Goal: Communication & Community: Answer question/provide support

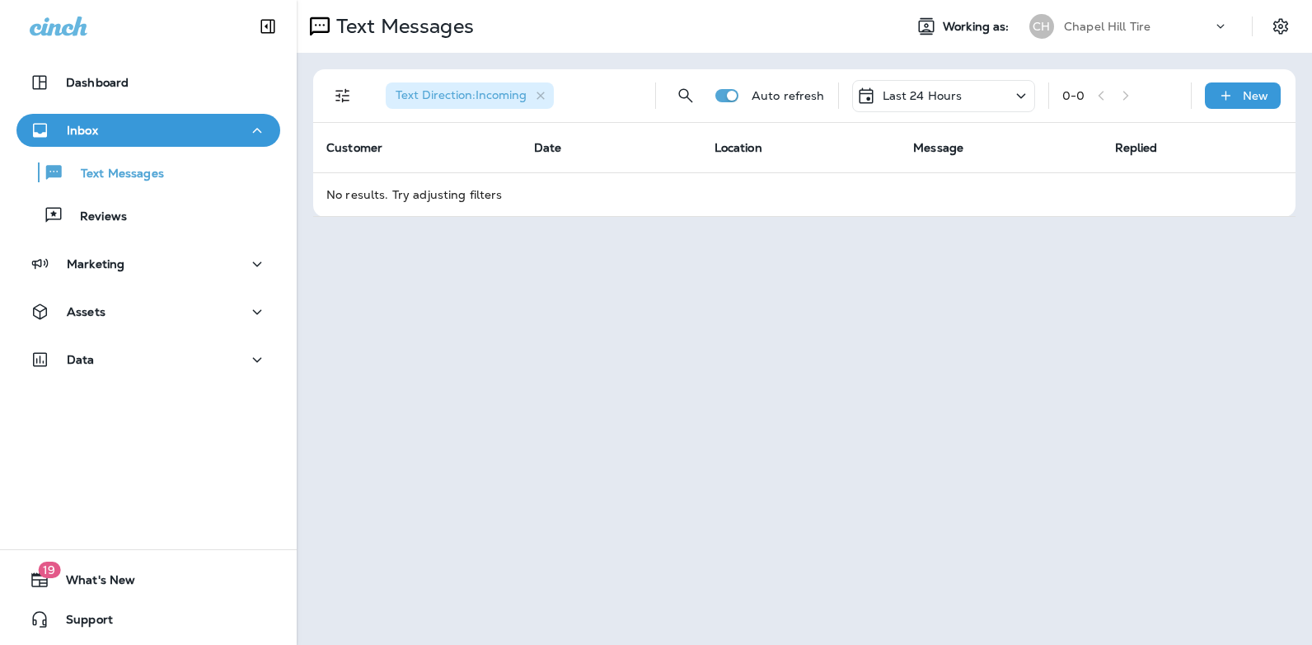
click at [1018, 98] on icon at bounding box center [1021, 96] width 20 height 21
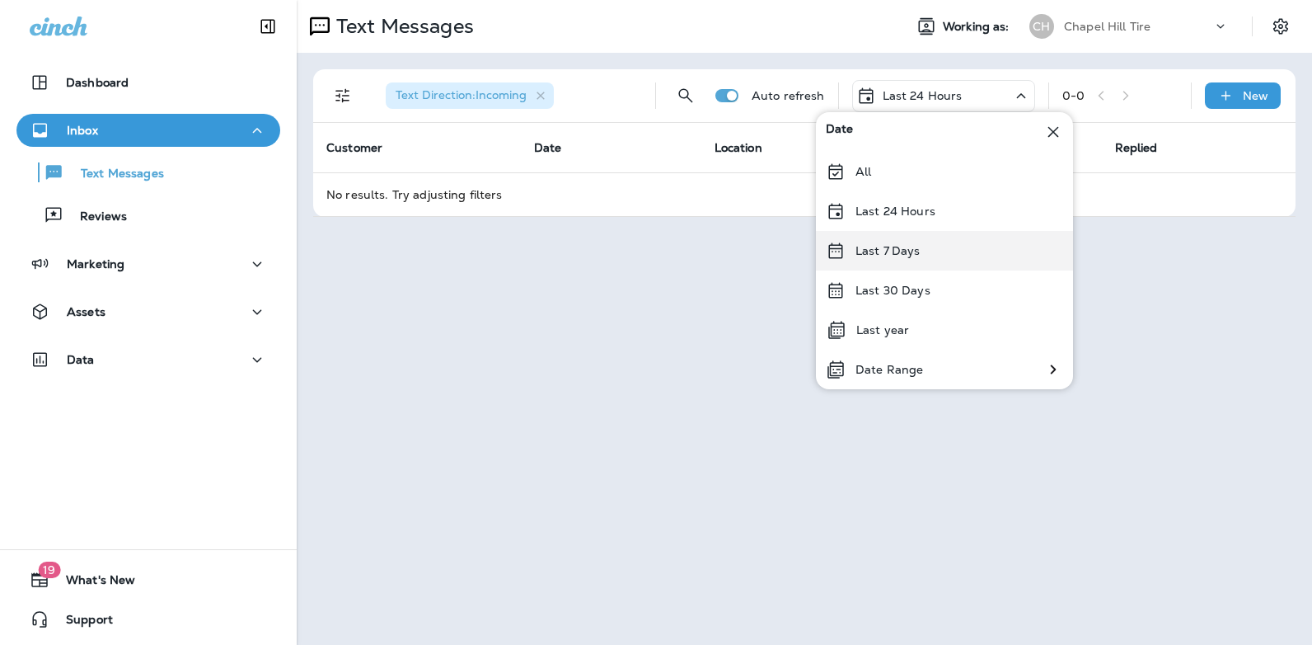
click at [924, 245] on div "Last 7 Days" at bounding box center [944, 251] width 257 height 40
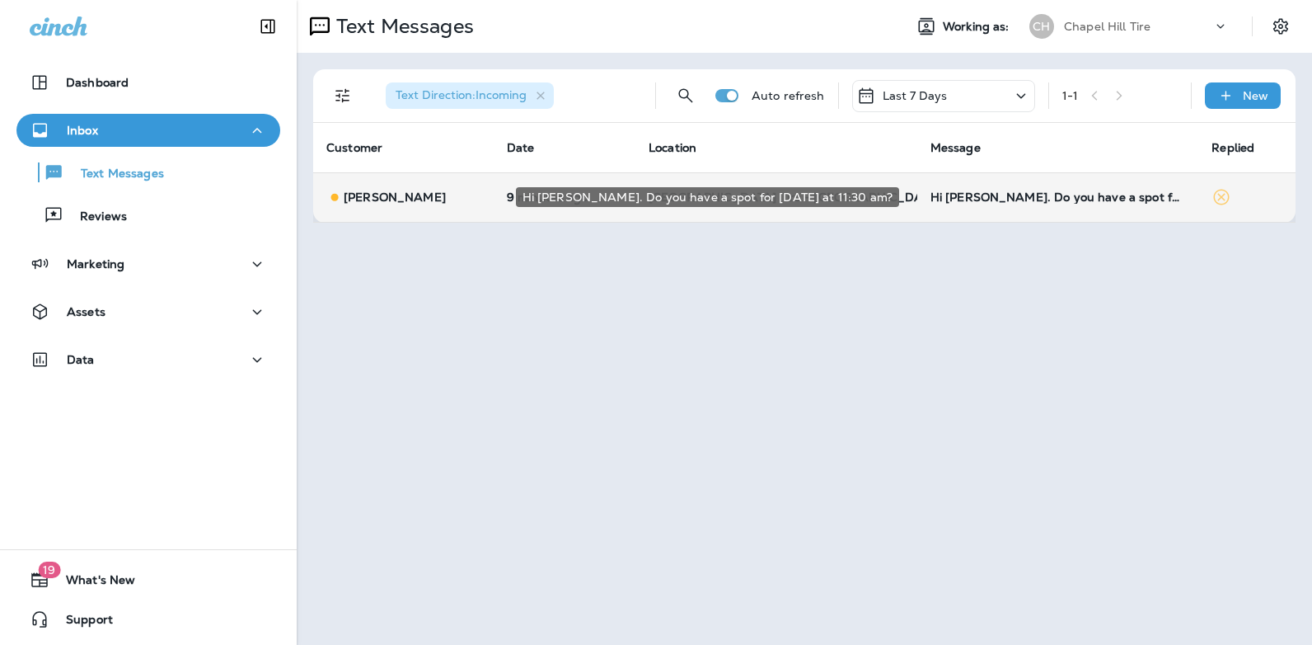
click at [992, 200] on div "Hi [PERSON_NAME]. Do you have a spot for [DATE] at 11:30 am?" at bounding box center [1057, 196] width 255 height 13
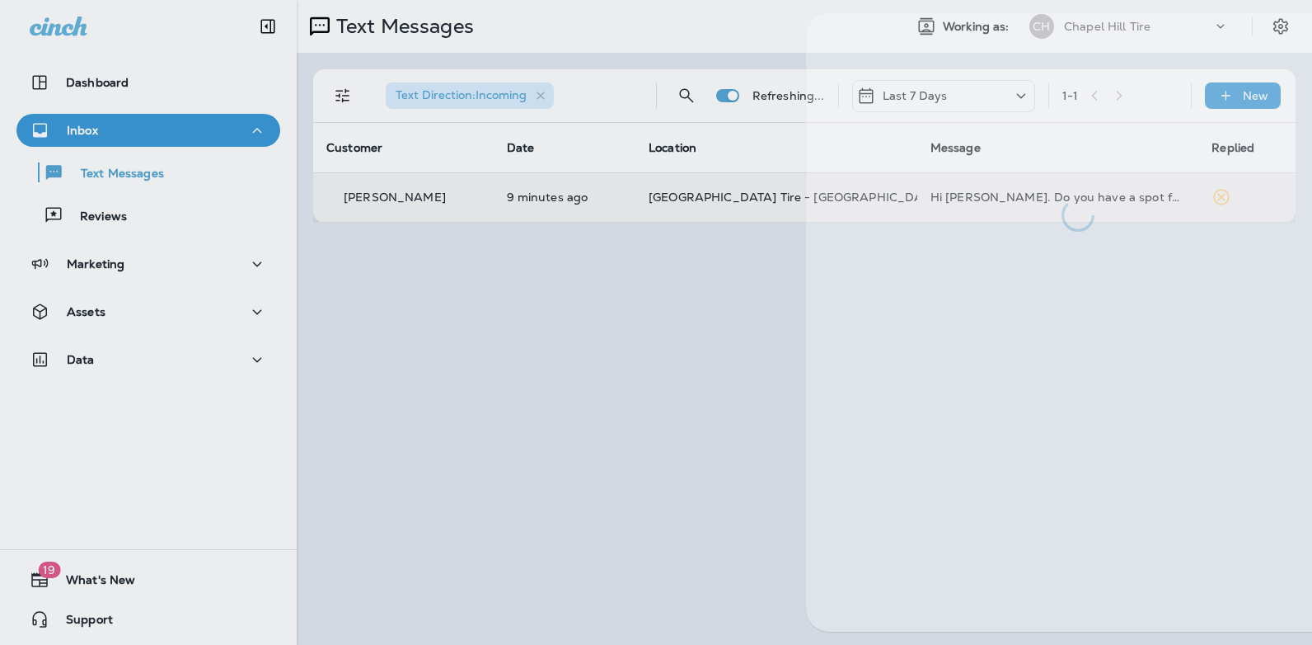
click at [992, 200] on div at bounding box center [1078, 122] width 544 height 218
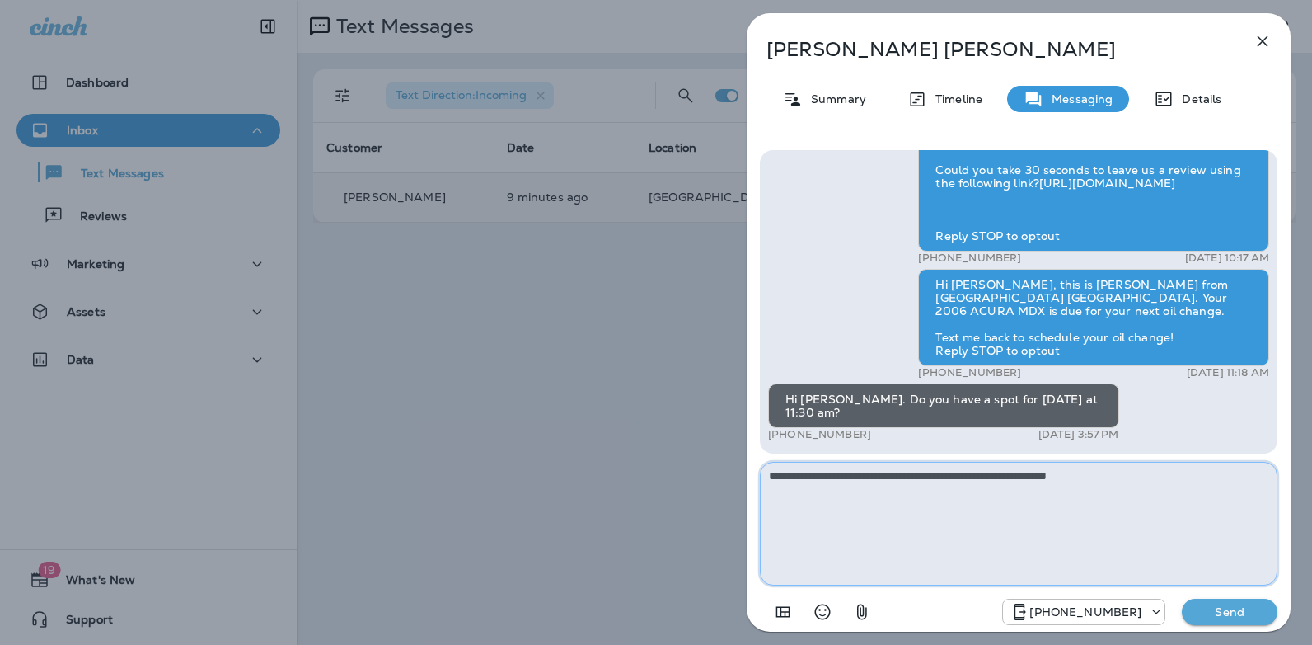
type textarea "**********"
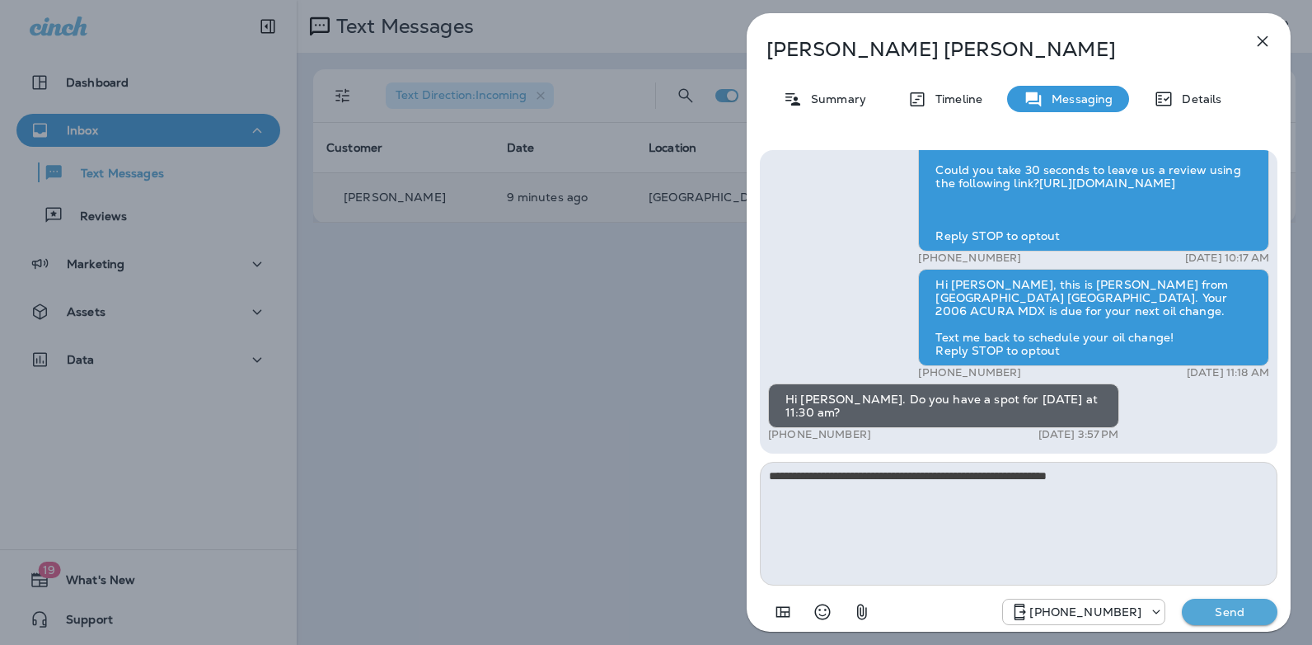
click at [1228, 614] on p "Send" at bounding box center [1229, 611] width 69 height 15
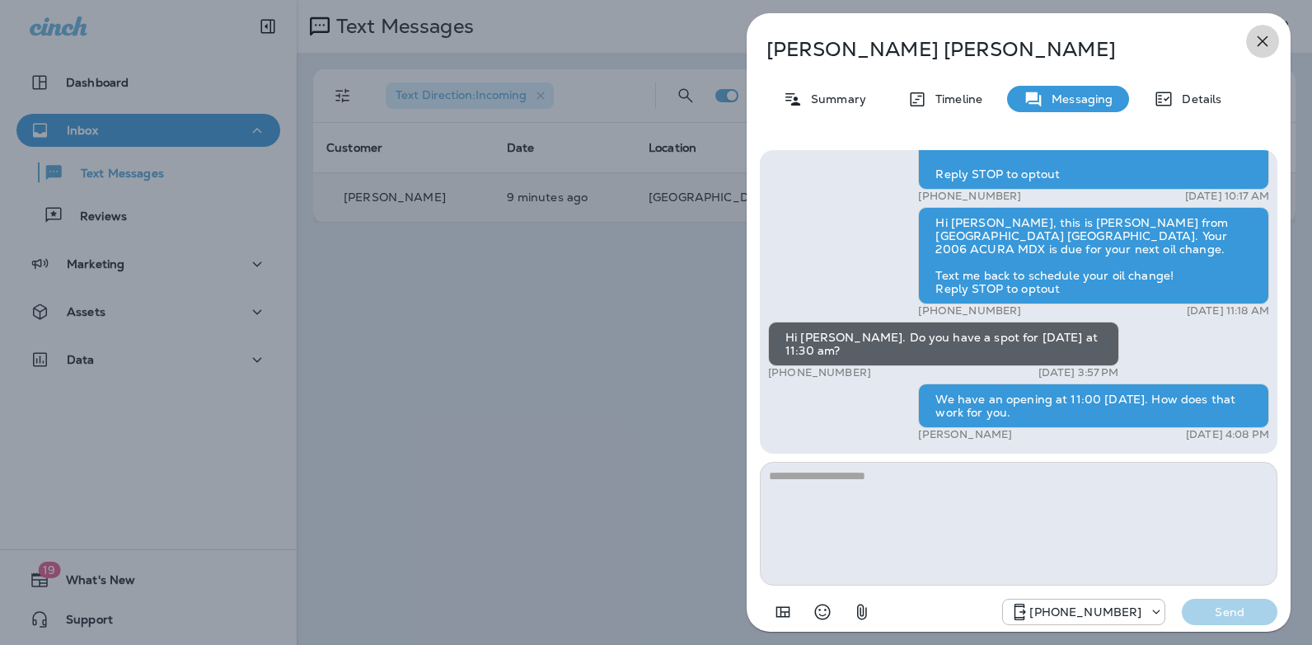
click at [1263, 46] on icon "button" at bounding box center [1263, 41] width 20 height 20
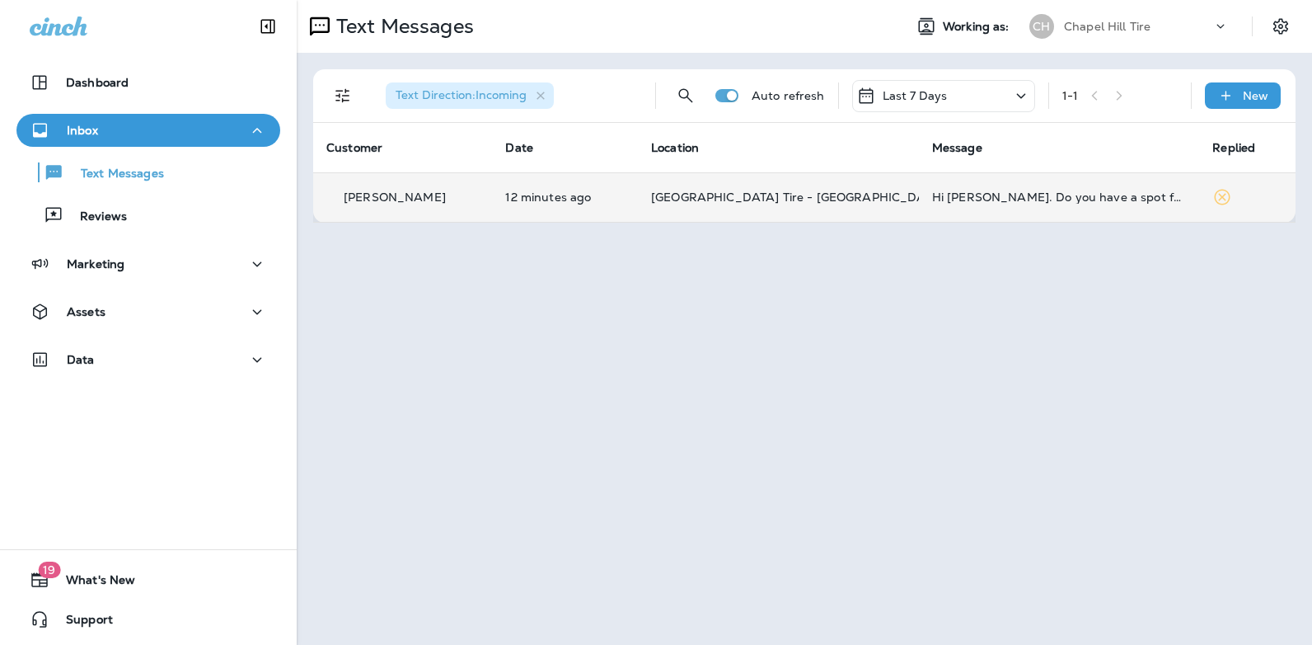
click at [1029, 96] on icon at bounding box center [1021, 96] width 20 height 21
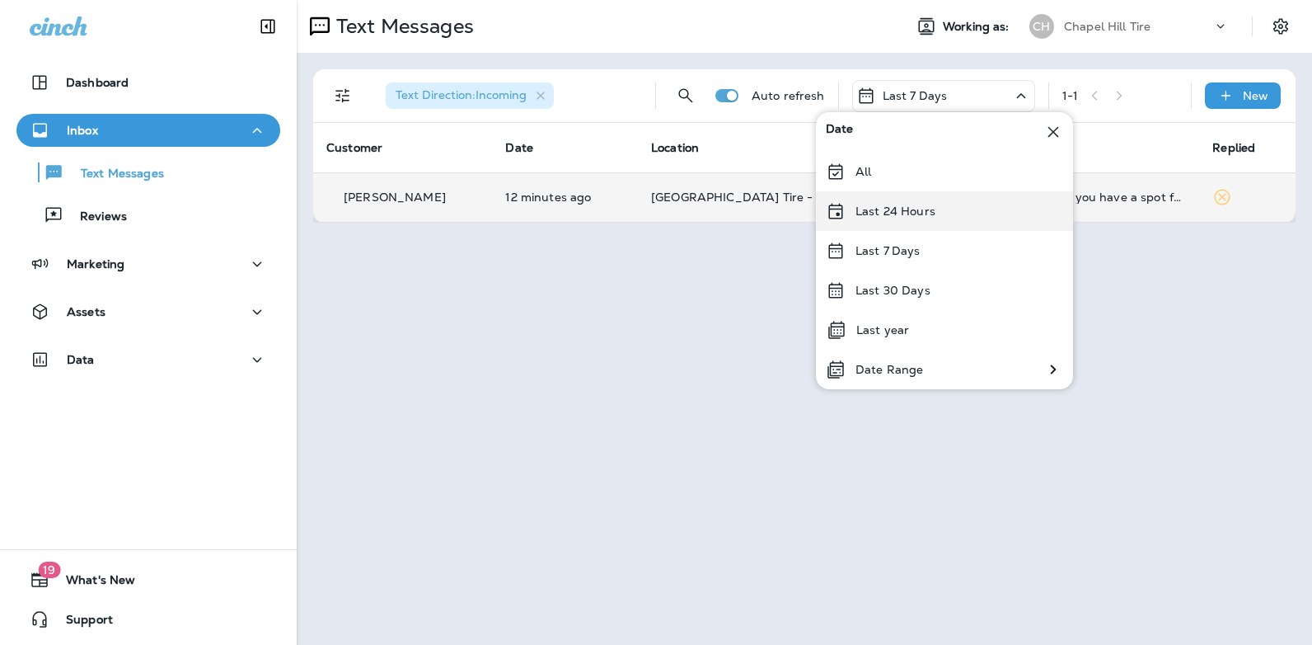
click at [940, 211] on div "Last 24 Hours" at bounding box center [944, 211] width 257 height 40
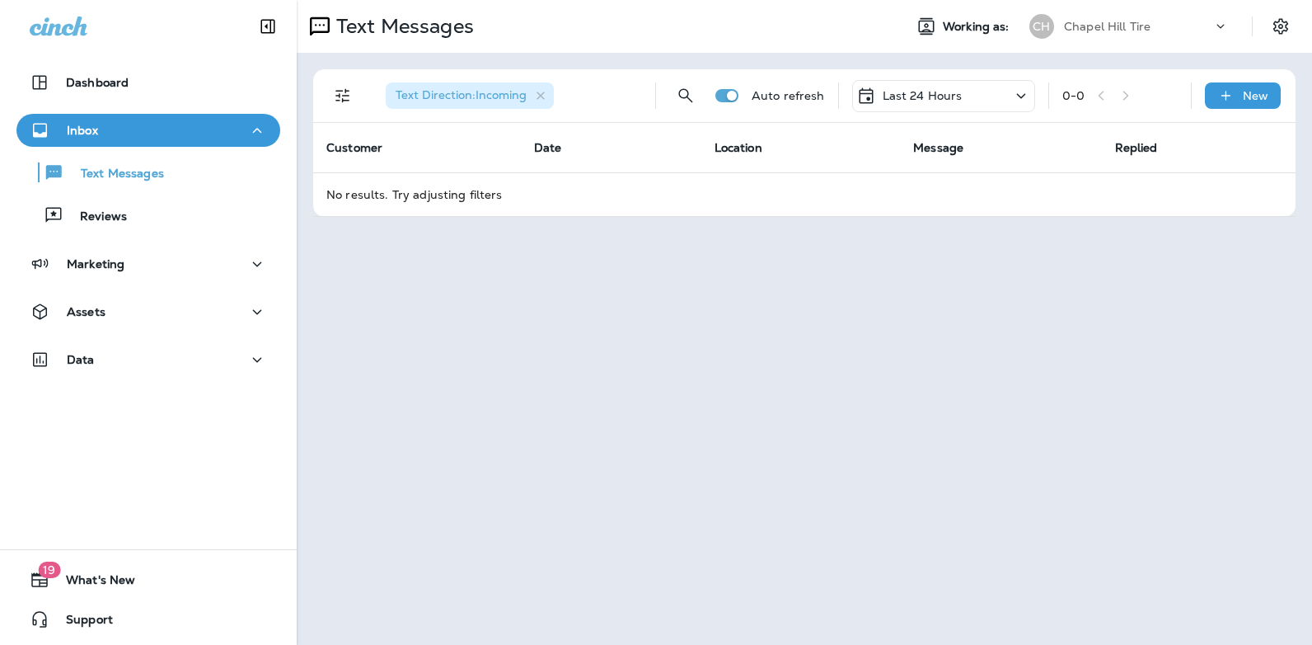
click at [1025, 96] on icon at bounding box center [1021, 96] width 20 height 21
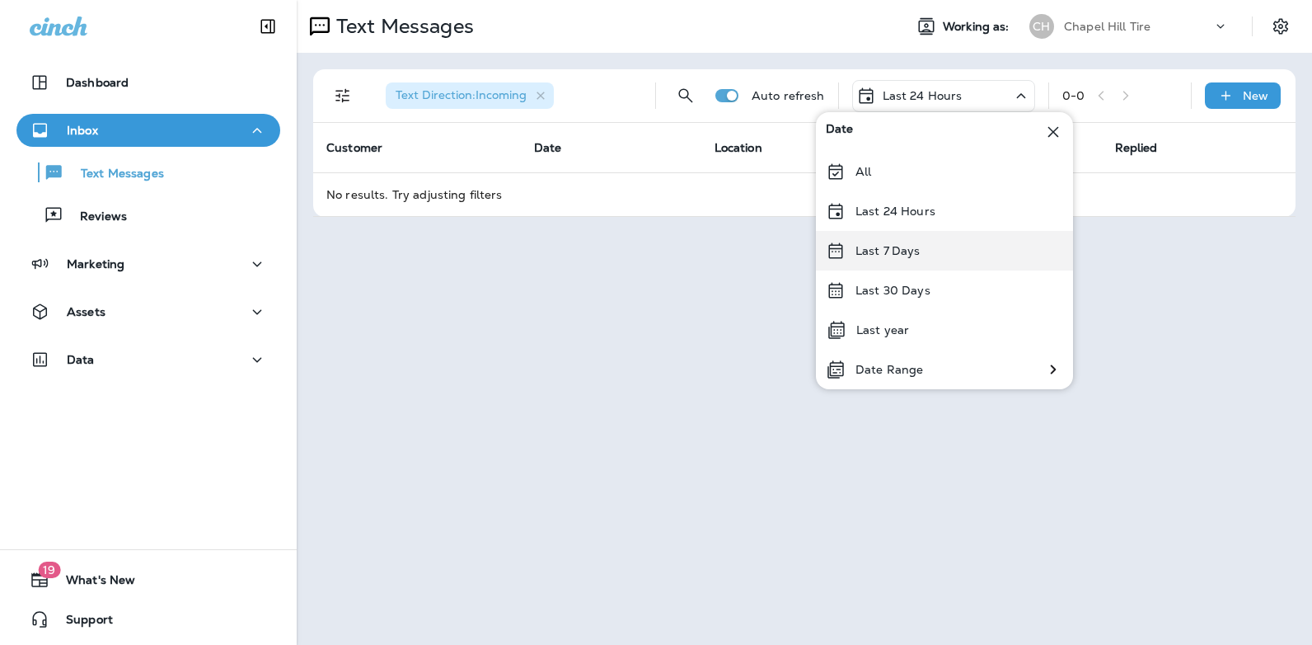
click at [931, 257] on div "Last 7 Days" at bounding box center [944, 251] width 257 height 40
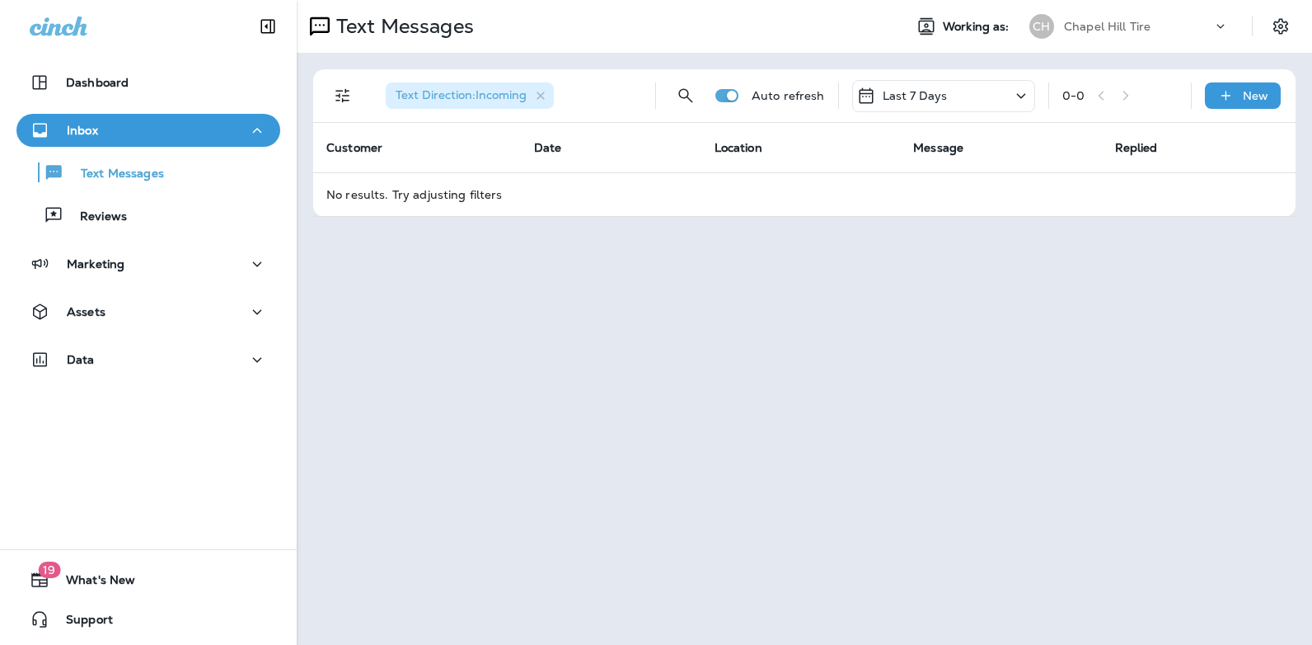
click at [1024, 93] on icon at bounding box center [1021, 96] width 20 height 21
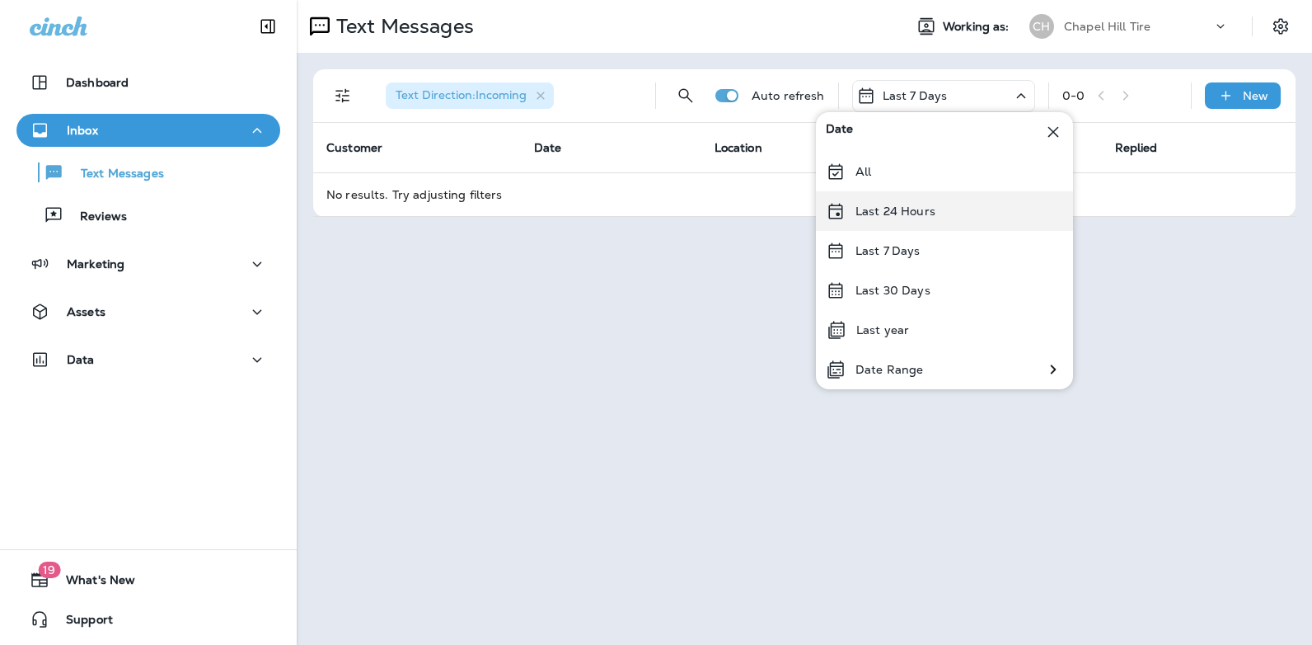
click at [957, 214] on div "Last 24 Hours" at bounding box center [944, 211] width 257 height 40
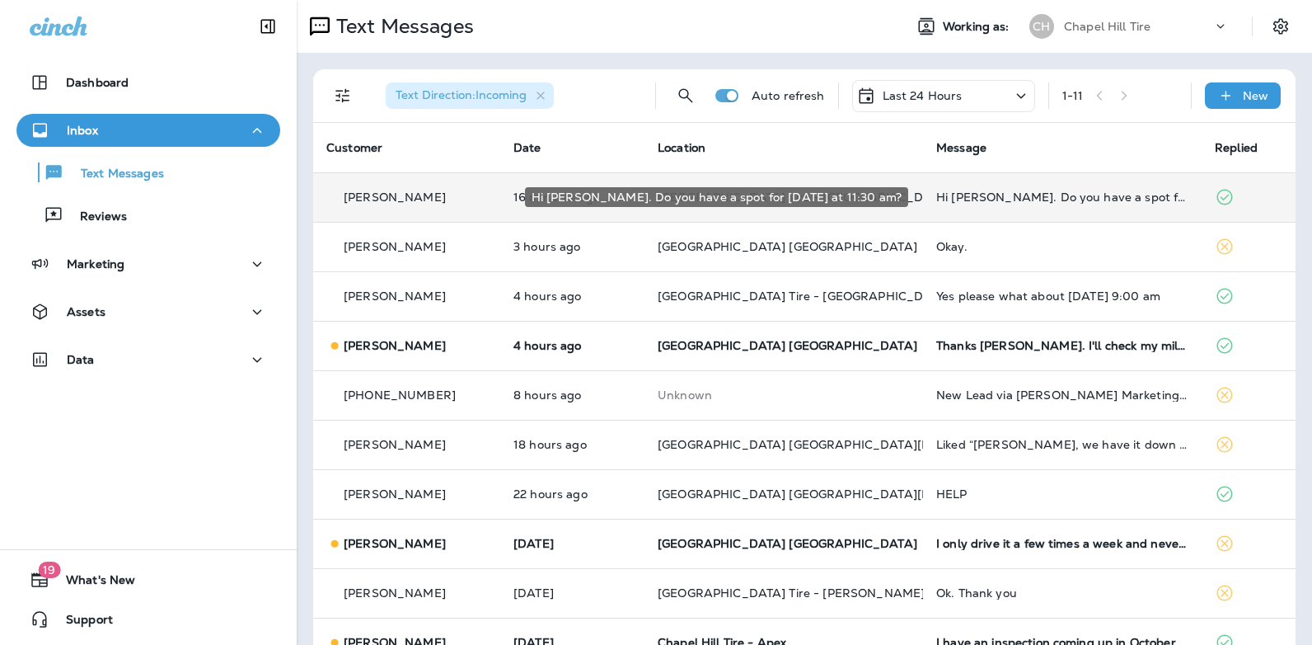
click at [1018, 198] on div "Hi [PERSON_NAME]. Do you have a spot for [DATE] at 11:30 am?" at bounding box center [1062, 196] width 252 height 13
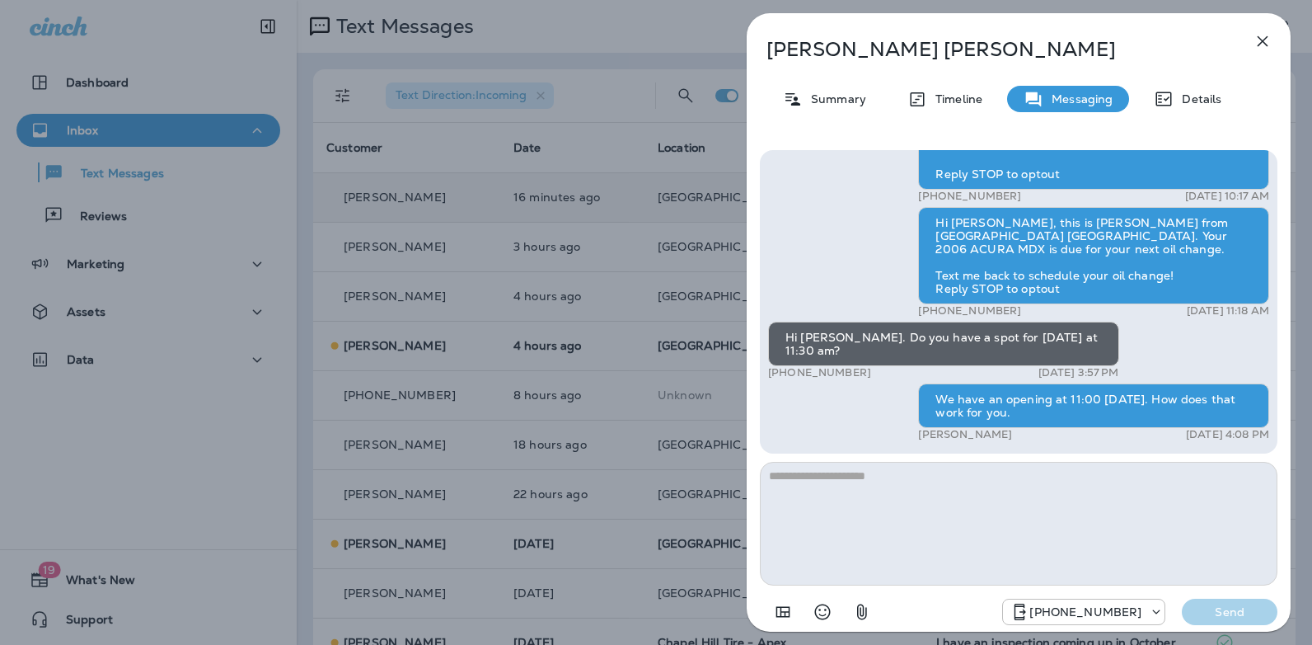
click at [1262, 43] on icon "button" at bounding box center [1263, 41] width 11 height 11
